Goal: Obtain resource: Obtain resource

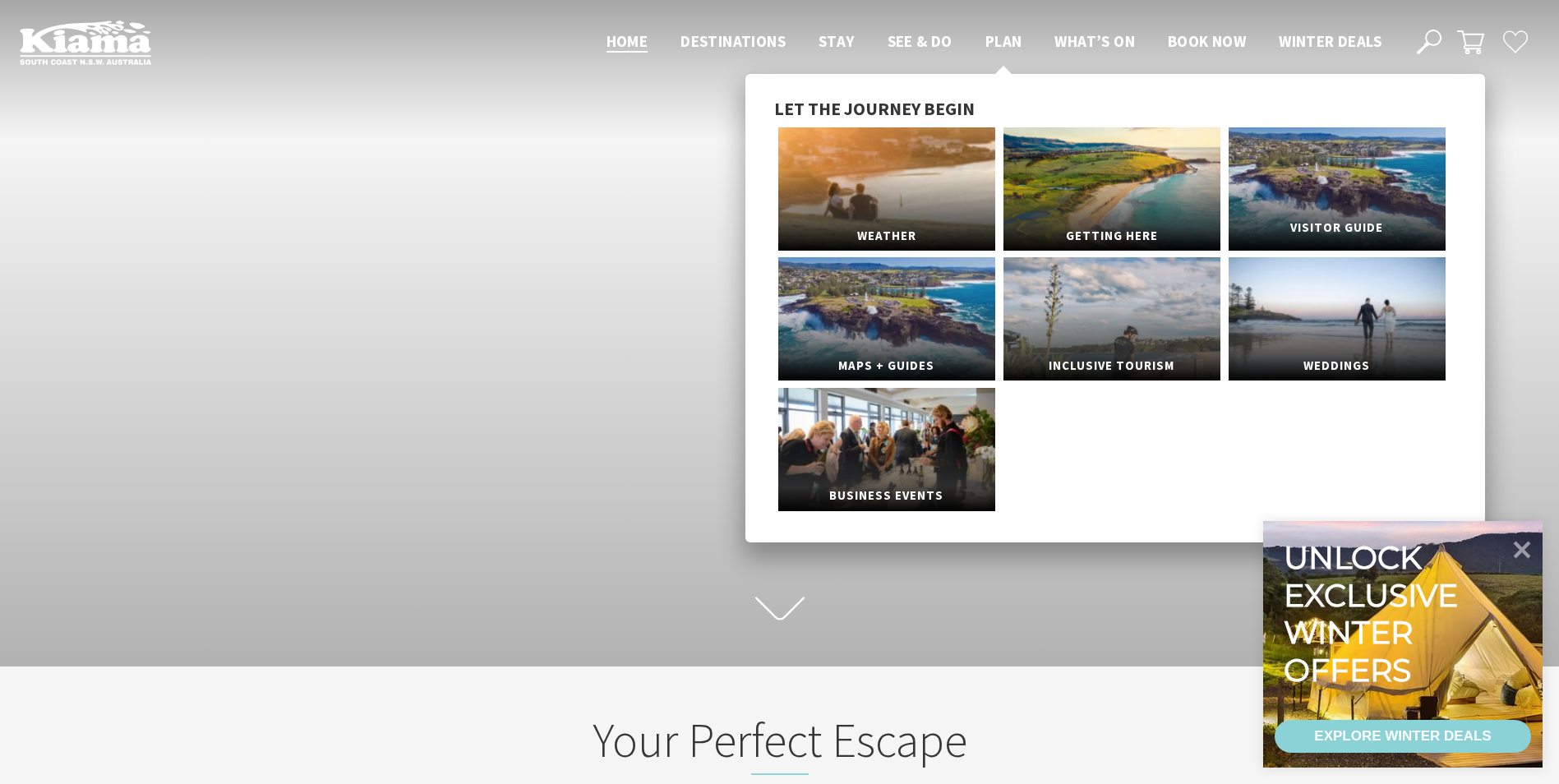
click at [1305, 176] on link "Visitor Guide" at bounding box center [1337, 189] width 217 height 123
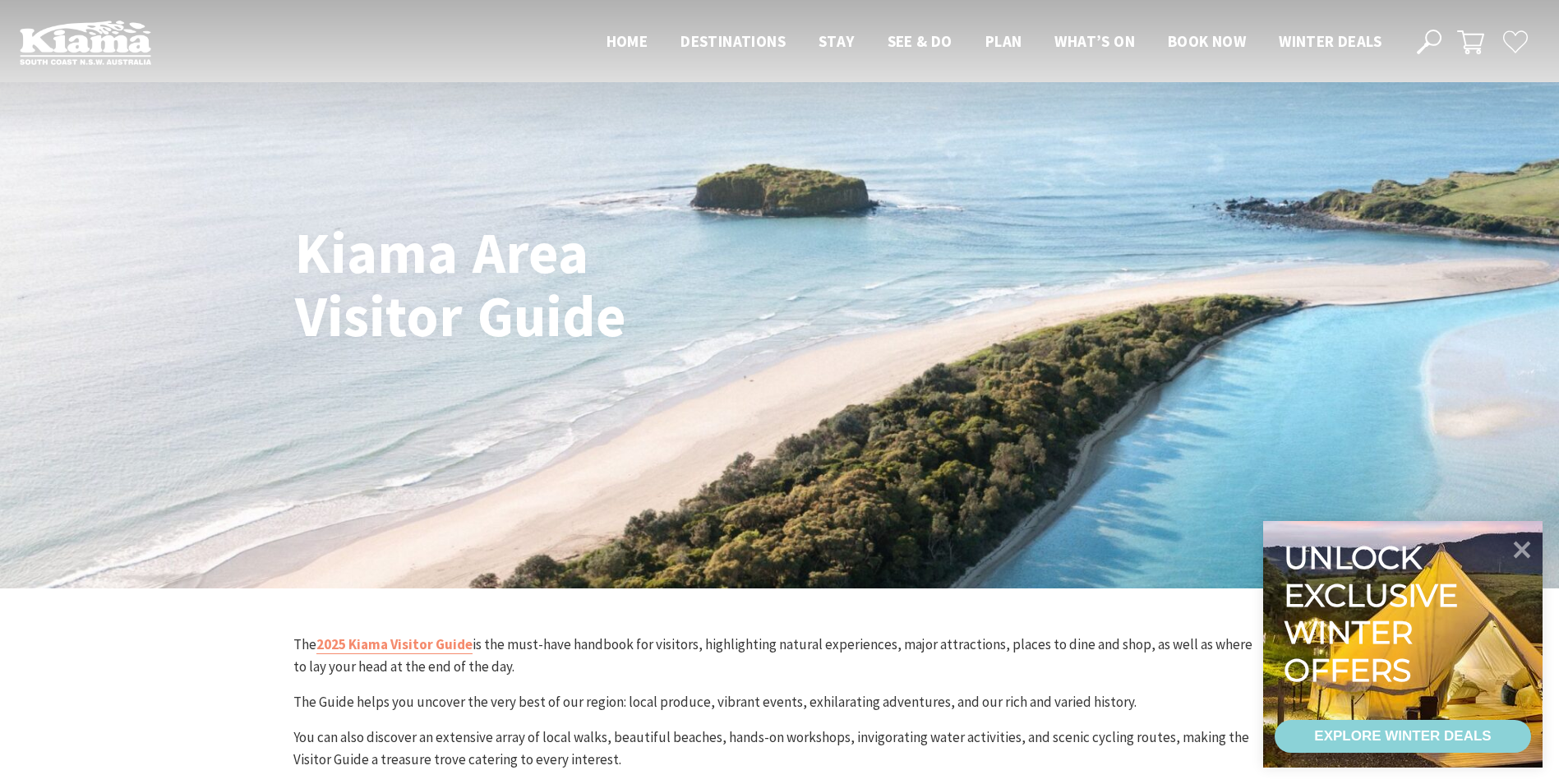
scroll to position [247, 0]
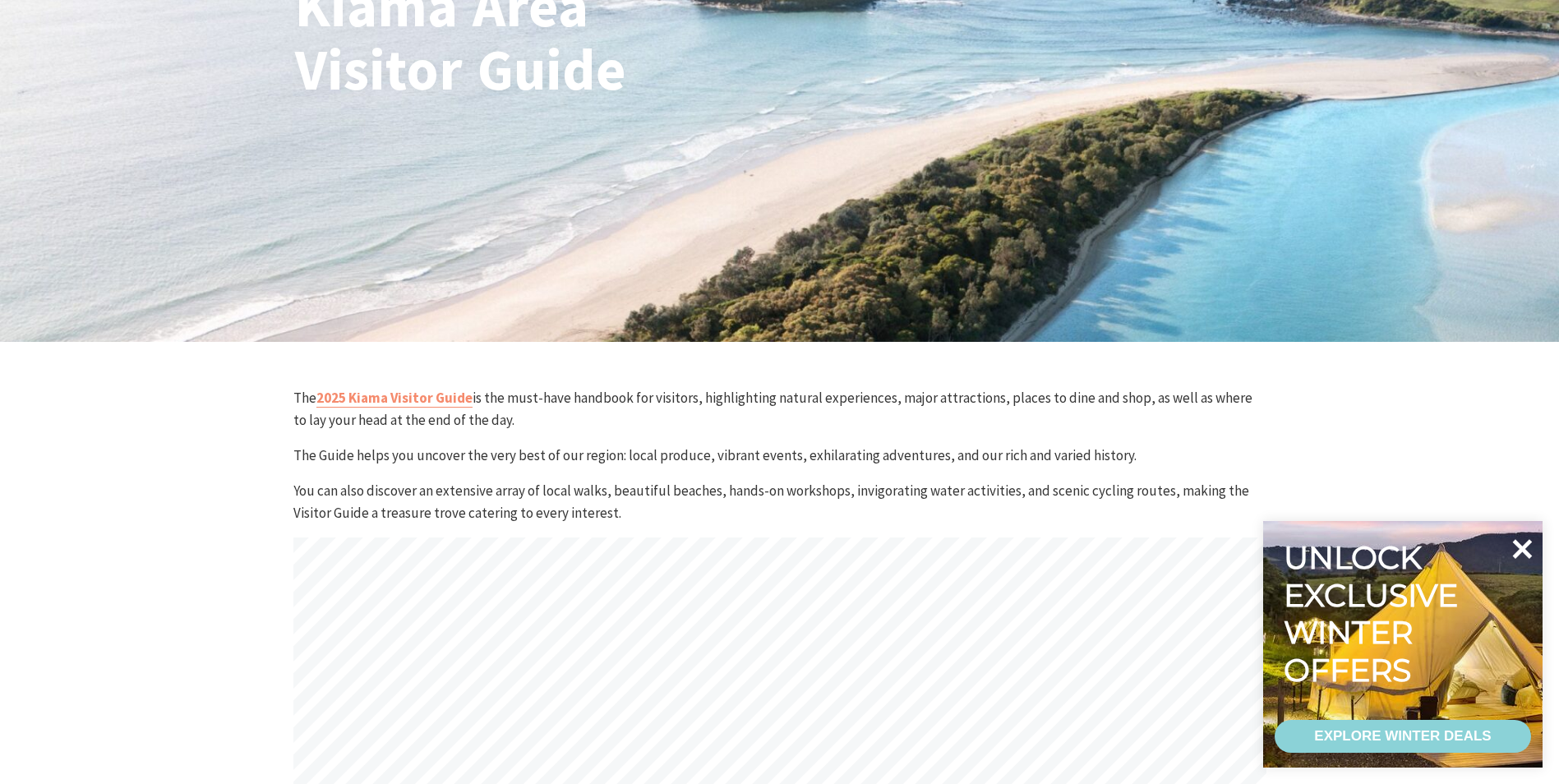
click at [1524, 546] on icon at bounding box center [1522, 549] width 20 height 20
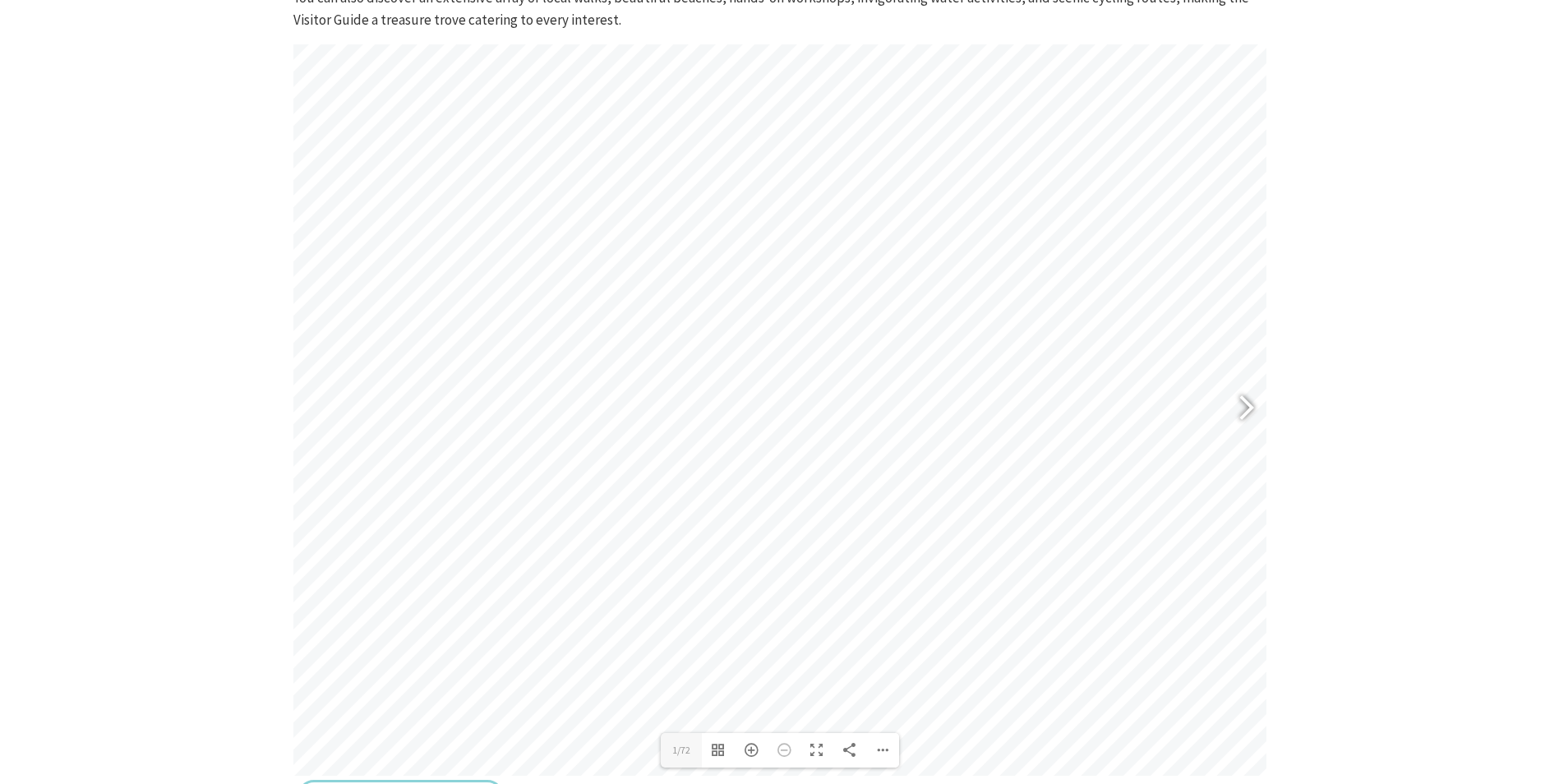
scroll to position [493, 0]
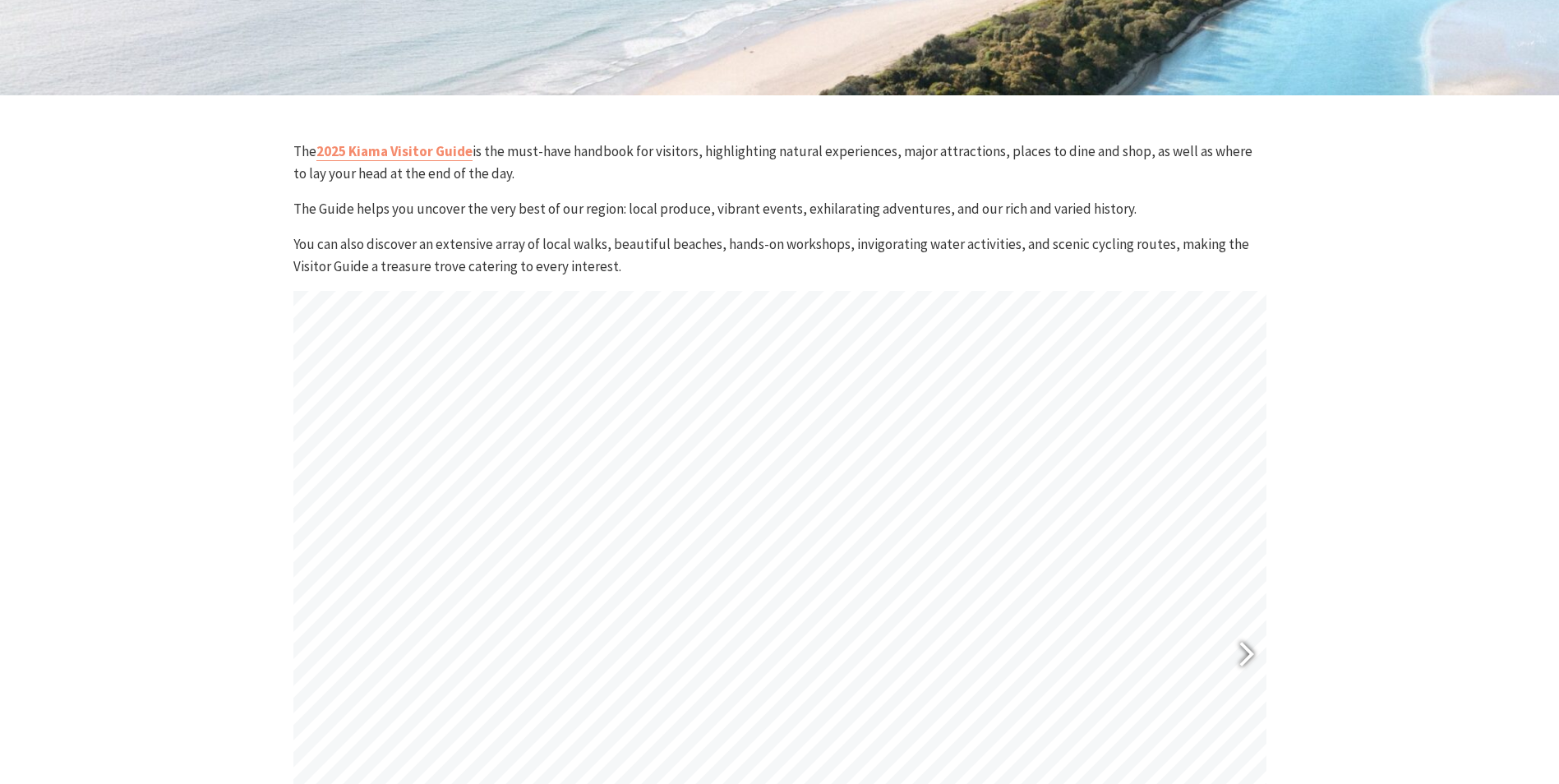
click at [1243, 649] on div at bounding box center [1240, 656] width 38 height 60
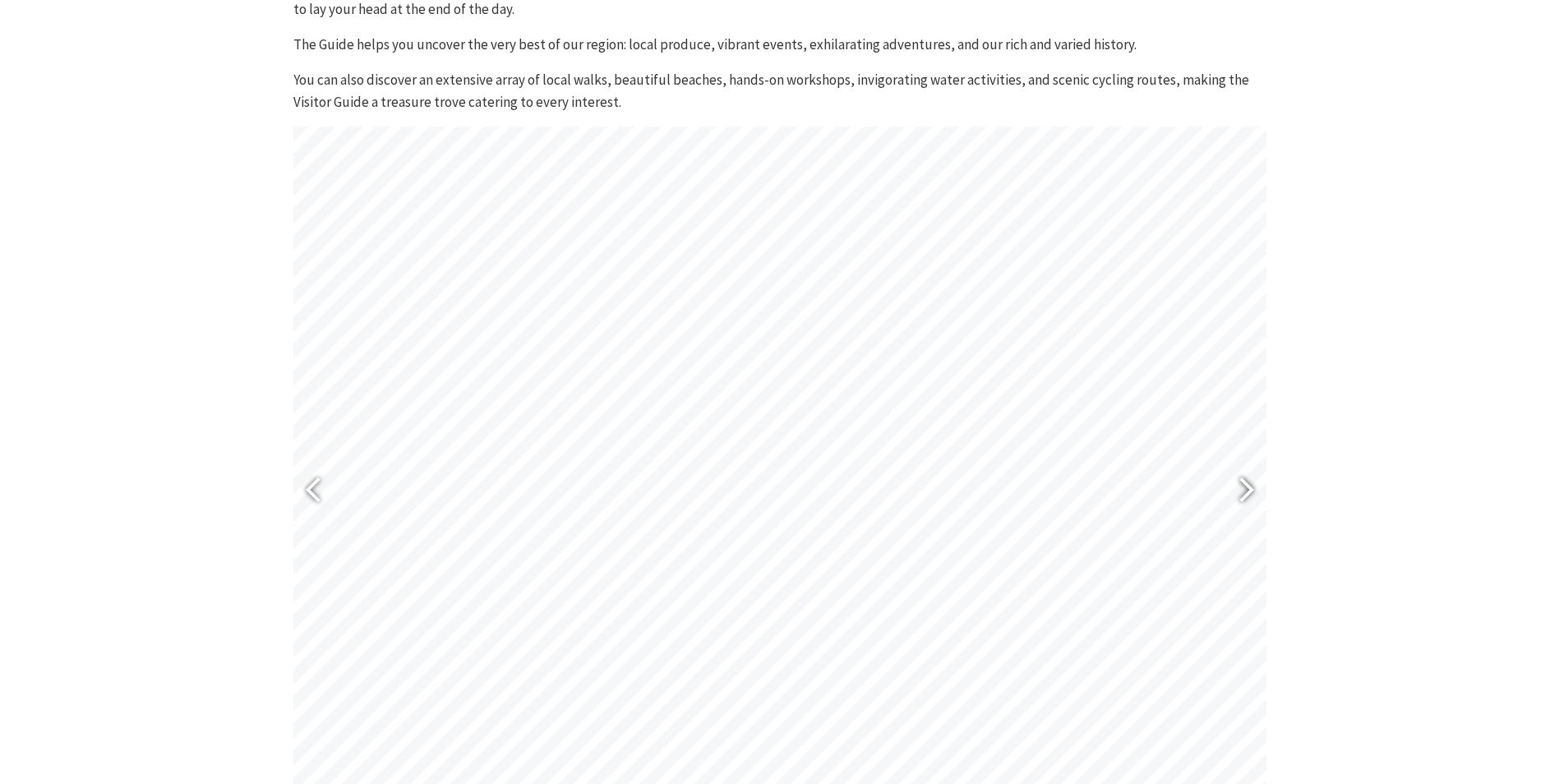
click at [1243, 488] on div at bounding box center [1240, 492] width 38 height 60
click at [1247, 487] on div at bounding box center [1240, 492] width 38 height 60
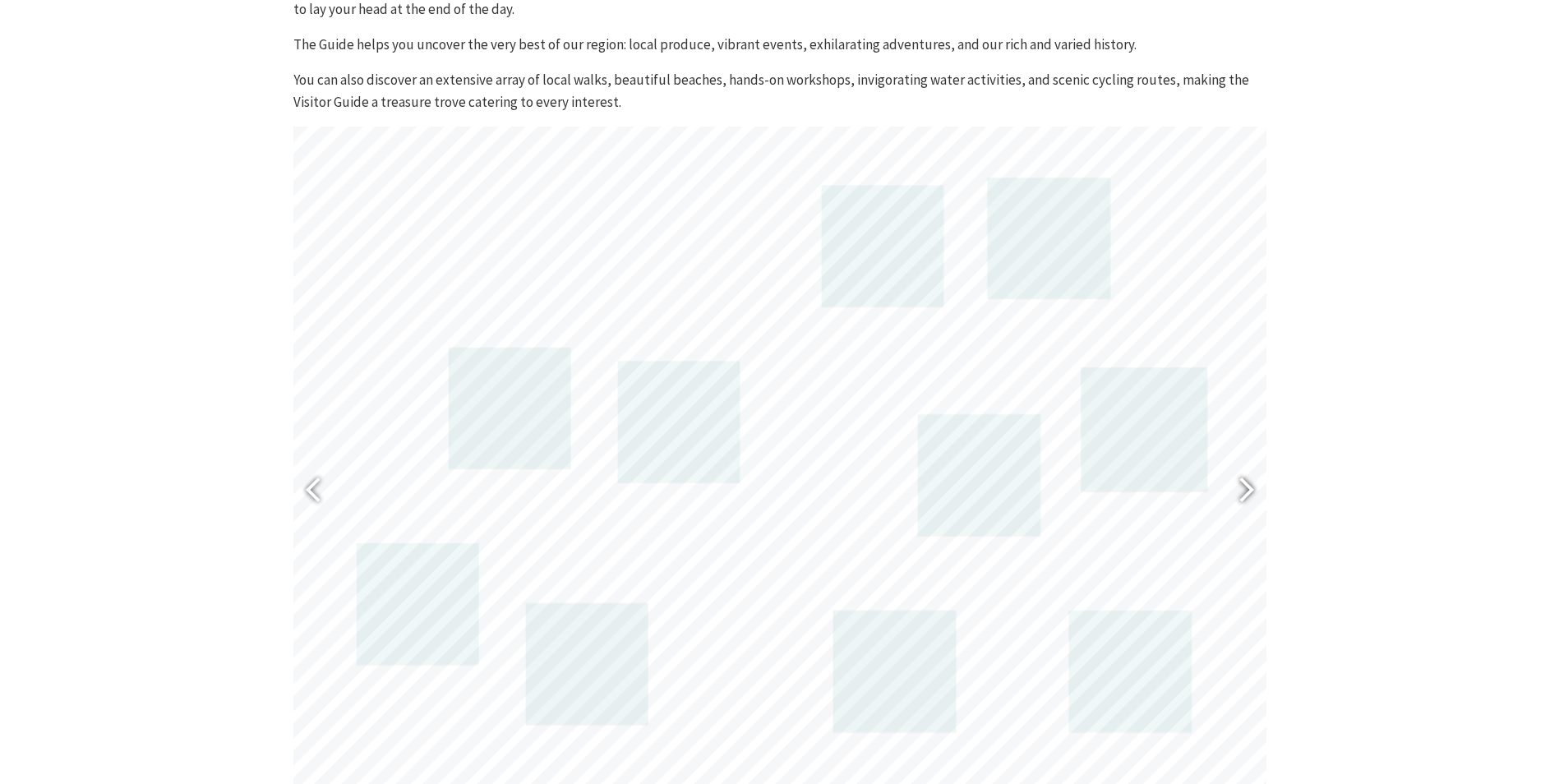
scroll to position [740, 0]
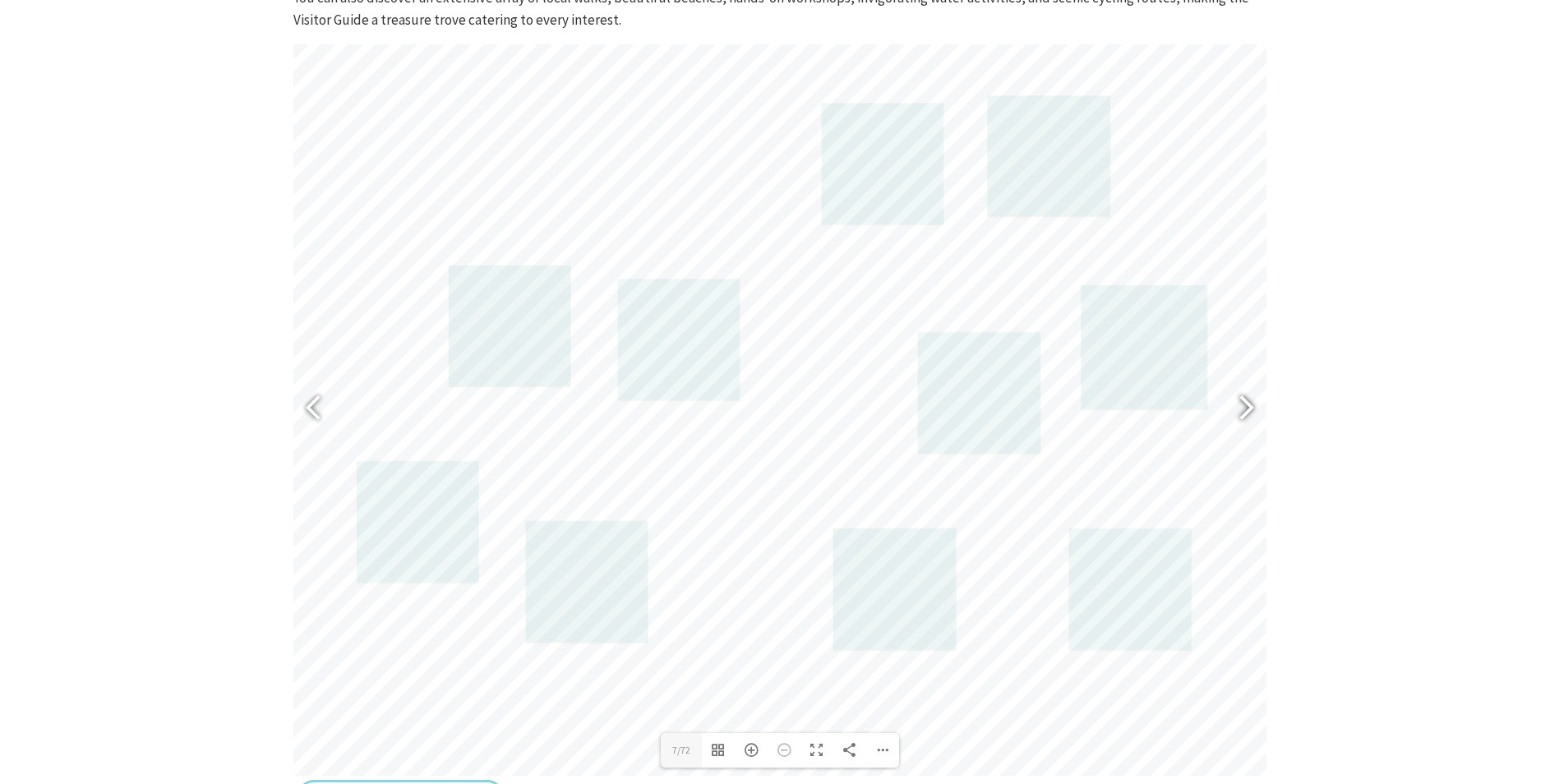
click at [1247, 407] on div at bounding box center [1240, 410] width 38 height 60
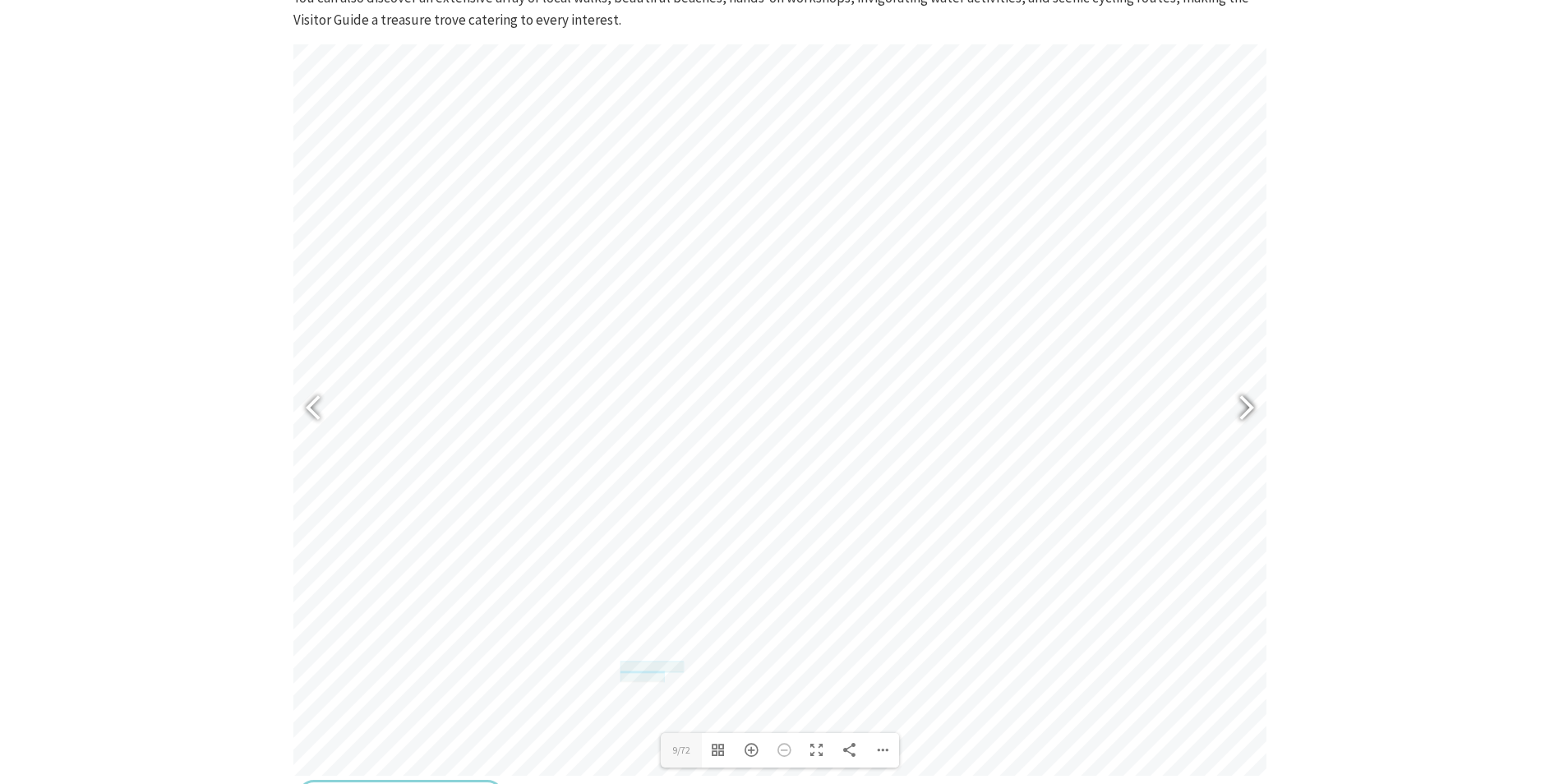
click at [1247, 407] on div at bounding box center [1240, 410] width 38 height 60
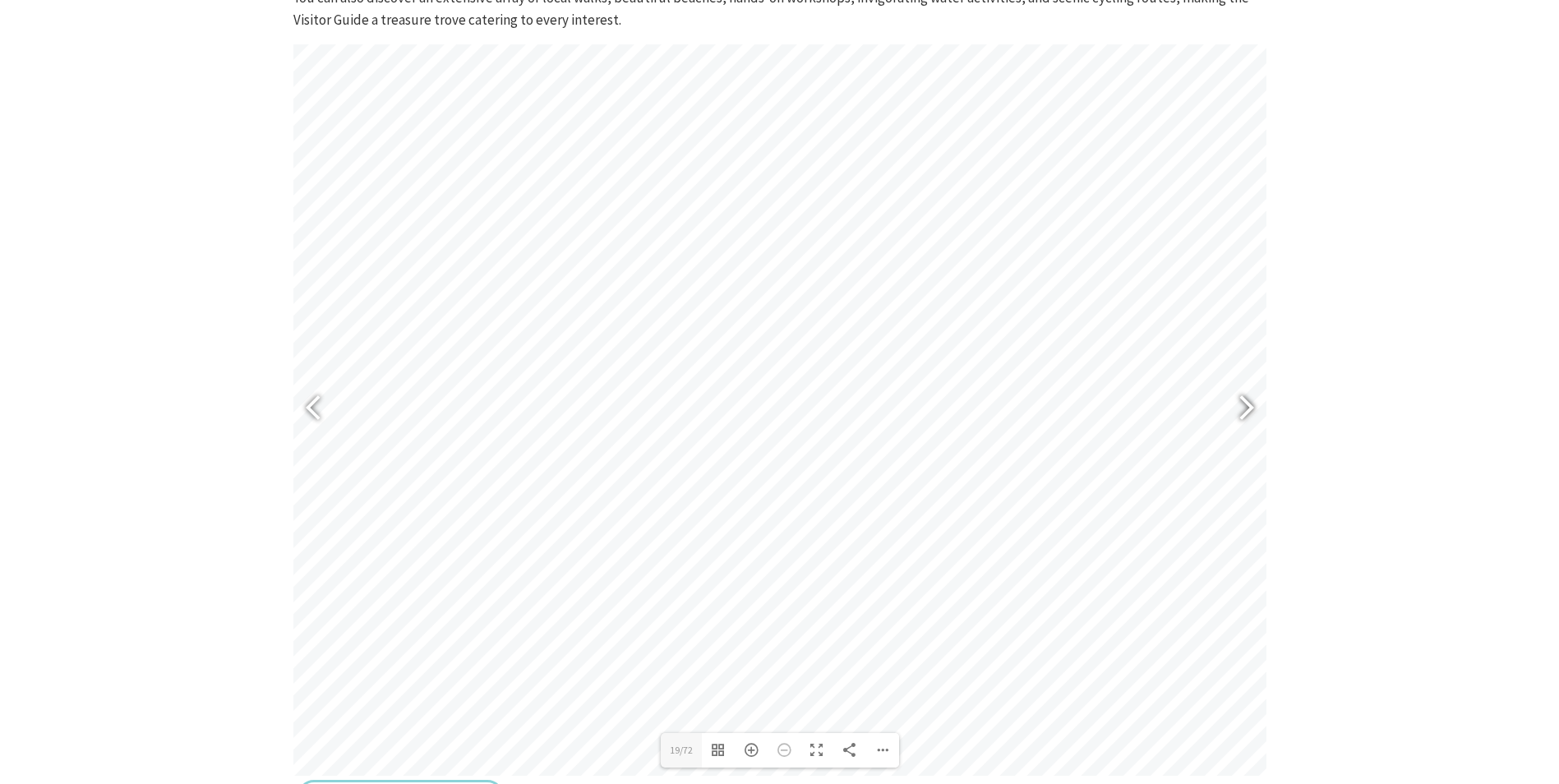
click at [1247, 407] on div at bounding box center [1240, 410] width 38 height 60
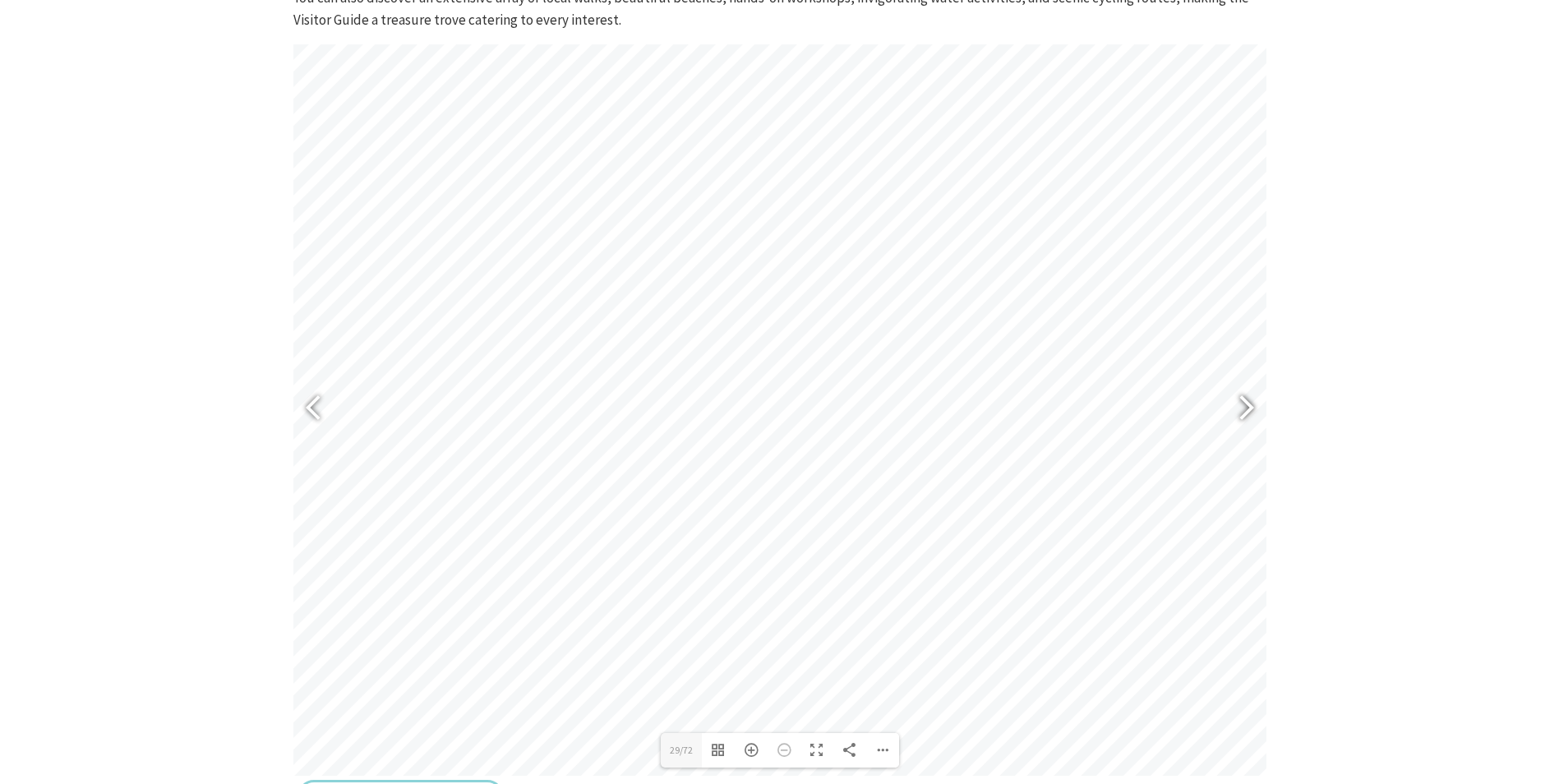
click at [1247, 407] on div at bounding box center [1240, 410] width 38 height 60
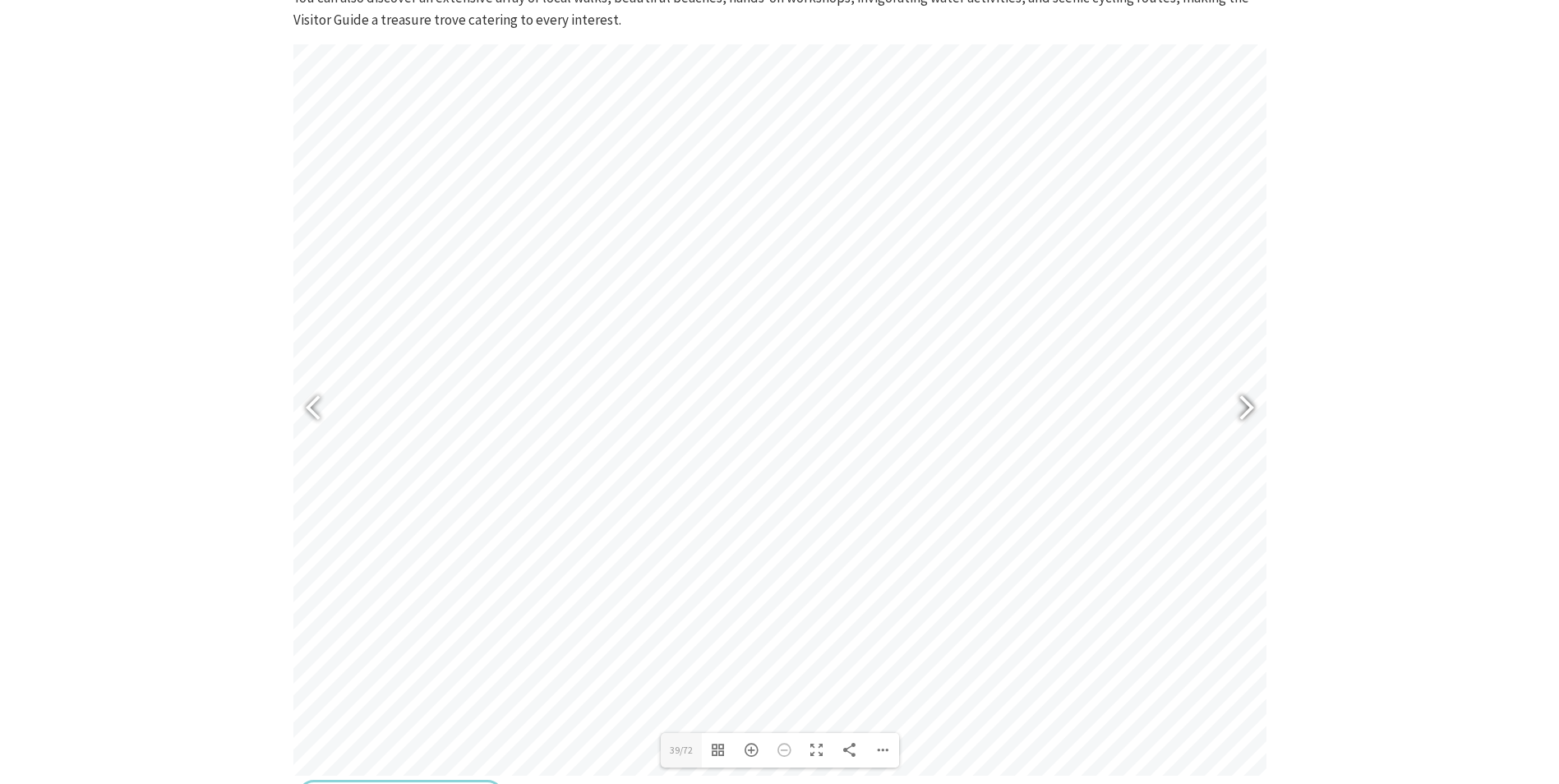
click at [1246, 402] on div at bounding box center [1240, 410] width 38 height 60
click at [1246, 403] on div at bounding box center [1240, 410] width 38 height 60
click at [1246, 410] on div at bounding box center [1240, 410] width 38 height 60
click at [1242, 406] on div at bounding box center [1240, 410] width 38 height 60
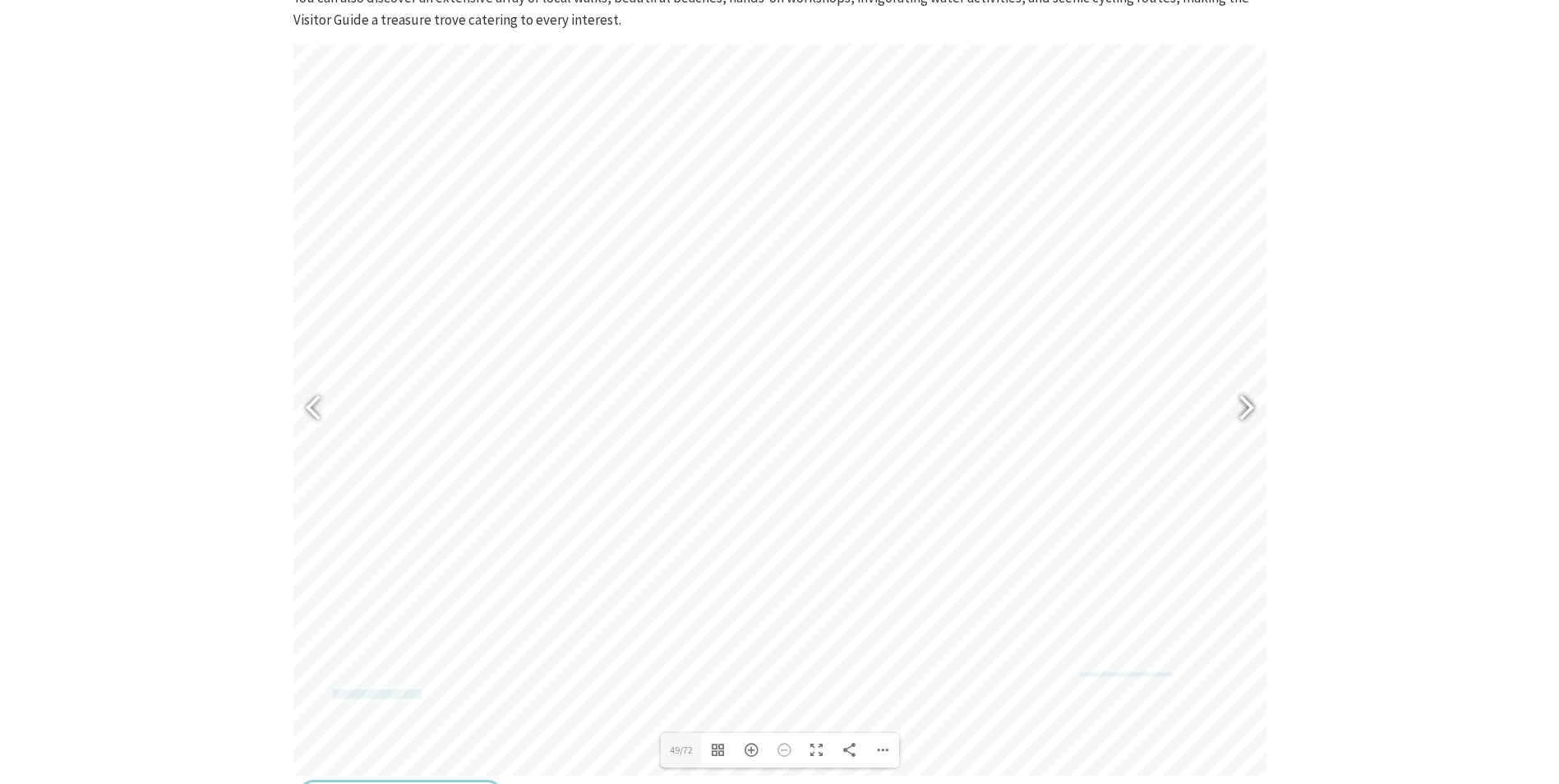
click at [1242, 406] on div at bounding box center [1240, 410] width 38 height 60
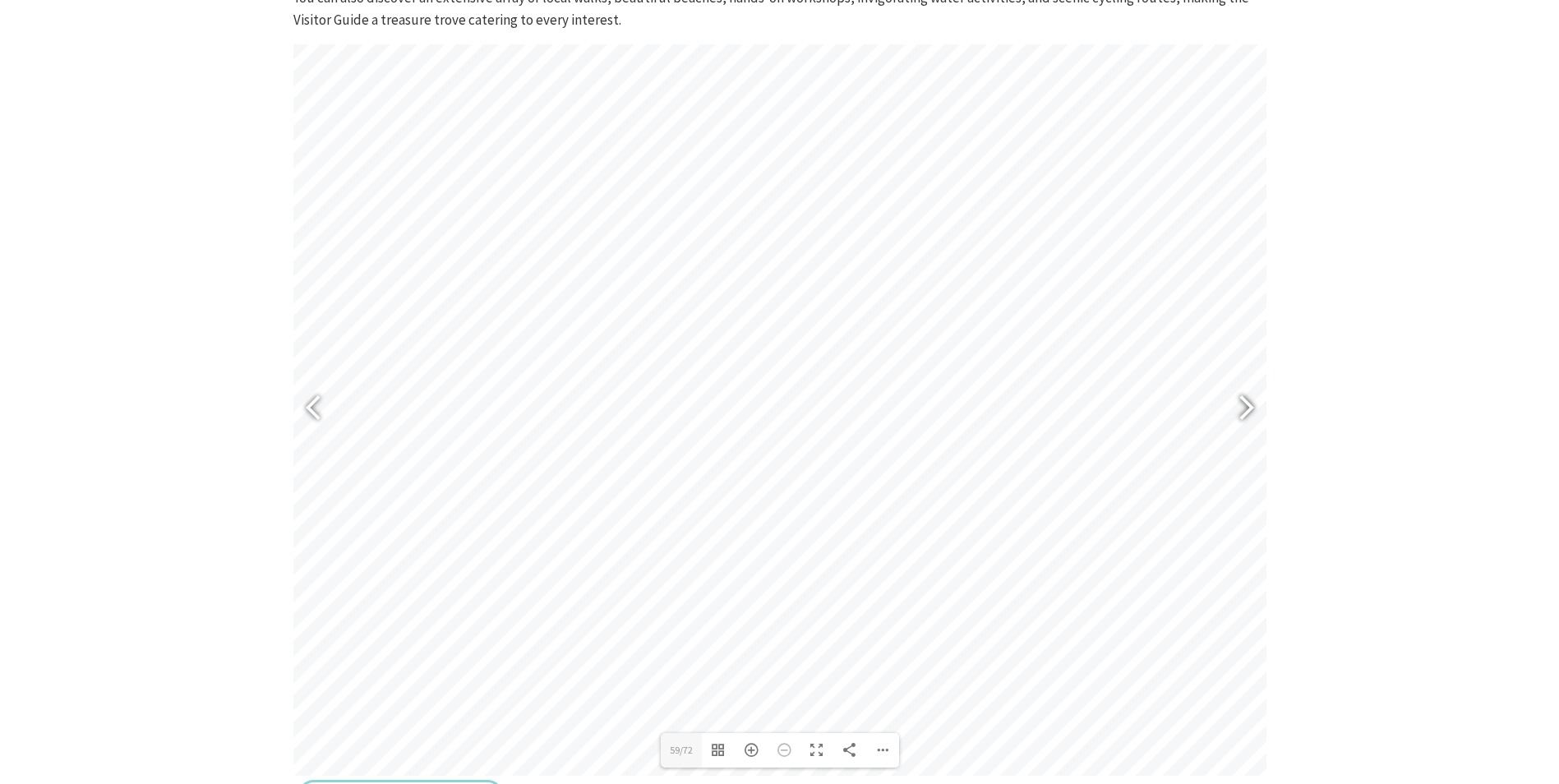
click at [1242, 406] on div at bounding box center [1240, 410] width 38 height 60
drag, startPoint x: 1242, startPoint y: 406, endPoint x: 1305, endPoint y: 378, distance: 68.9
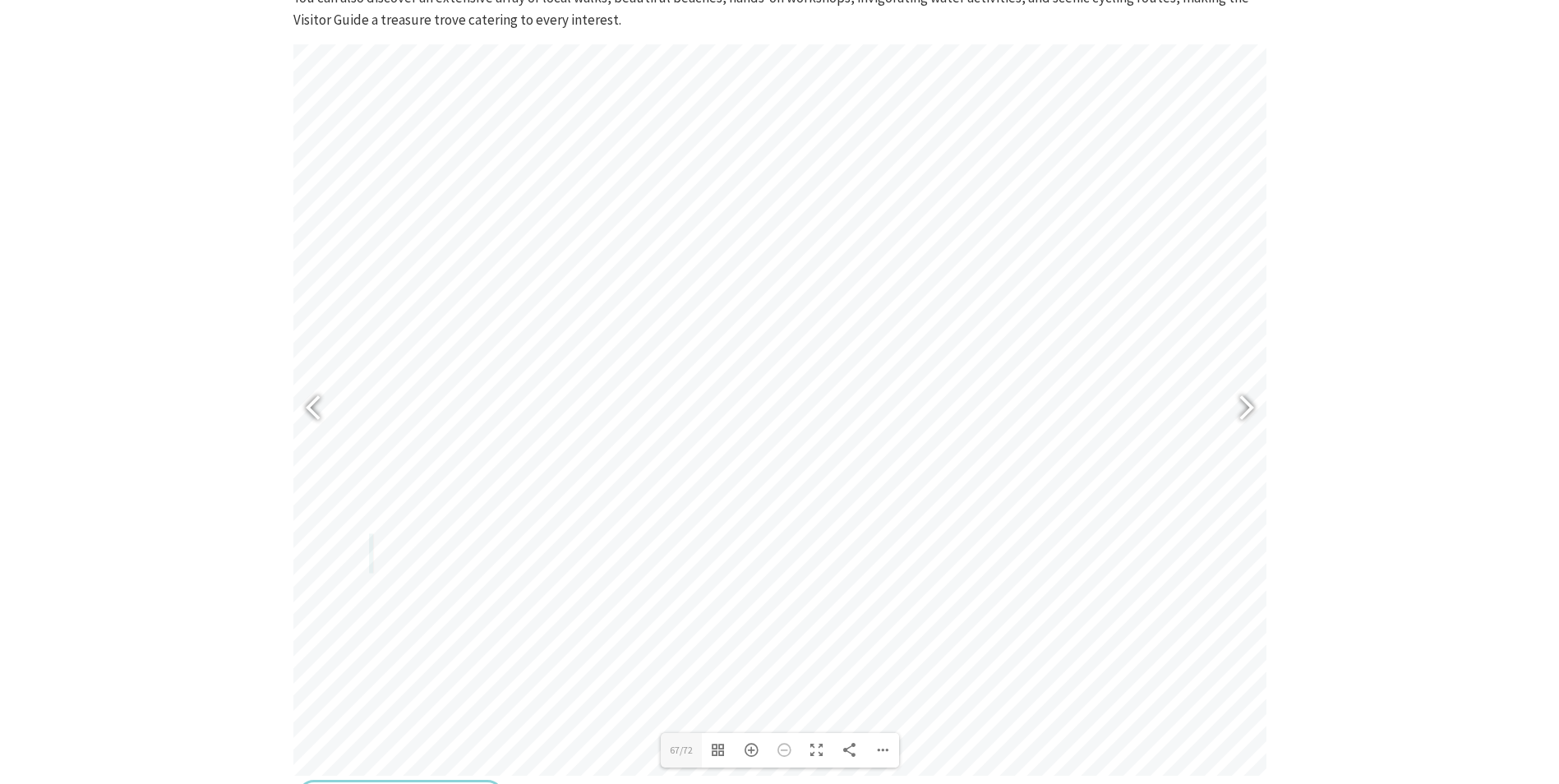
click at [1305, 378] on section "The 2025 Kiama Visitor Guide is the must-have handbook for visitors, highlighti…" at bounding box center [780, 361] width 1559 height 1025
click at [1246, 406] on div at bounding box center [1240, 410] width 38 height 60
type input "72"
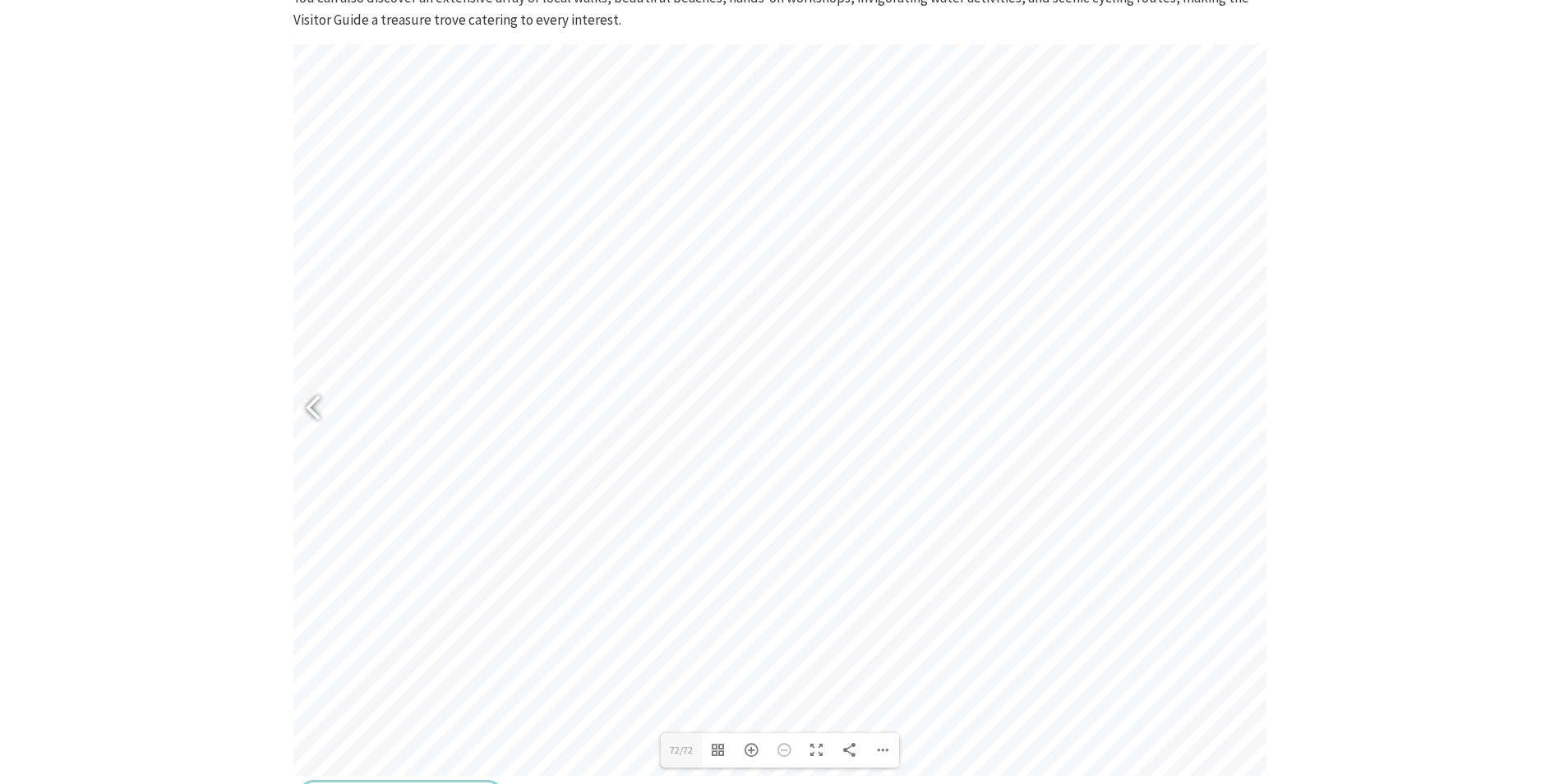
scroll to position [329, 0]
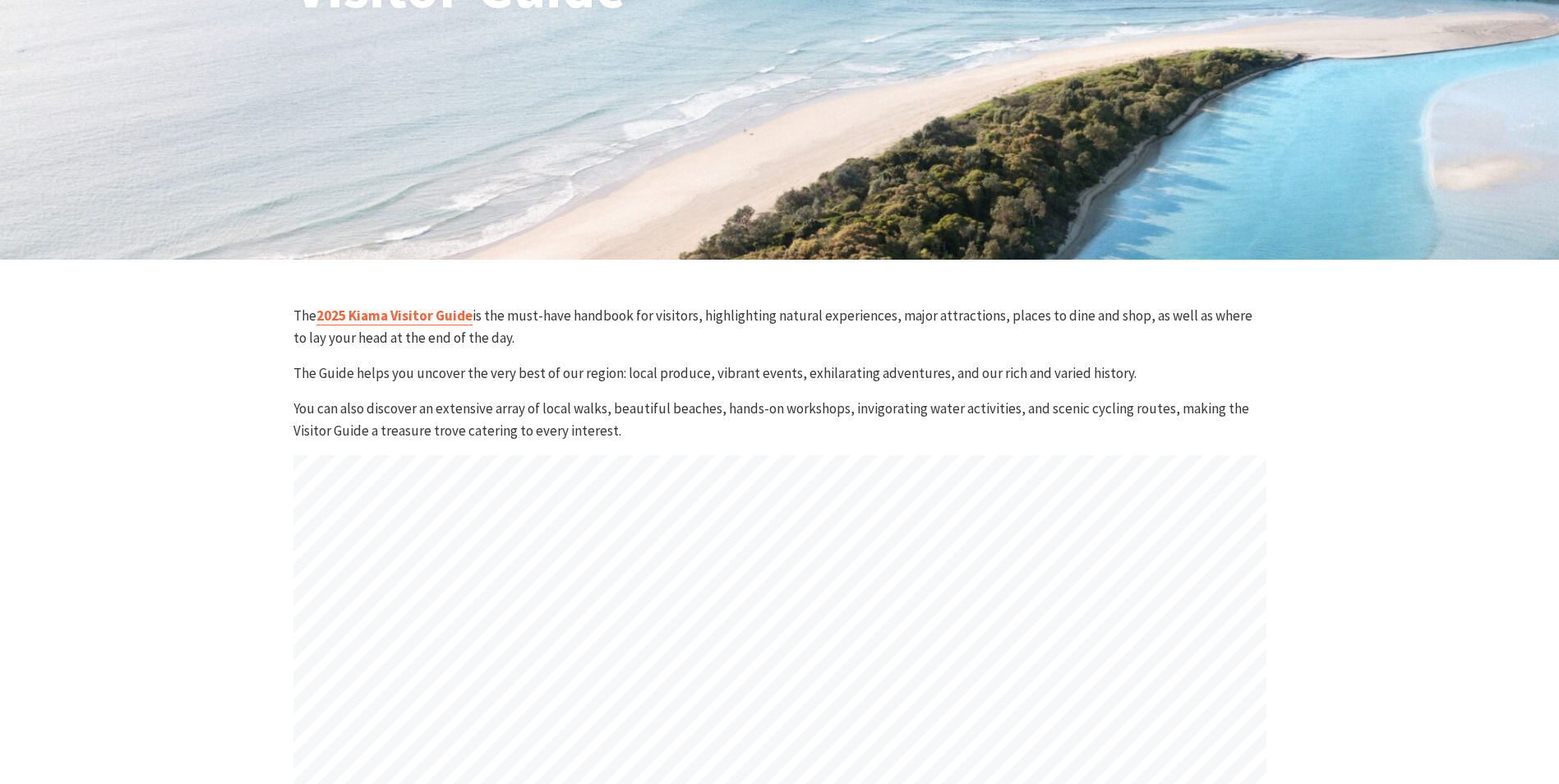
click at [445, 317] on link "2025 Kiama Visitor Guide" at bounding box center [394, 315] width 156 height 19
